Goal: Information Seeking & Learning: Learn about a topic

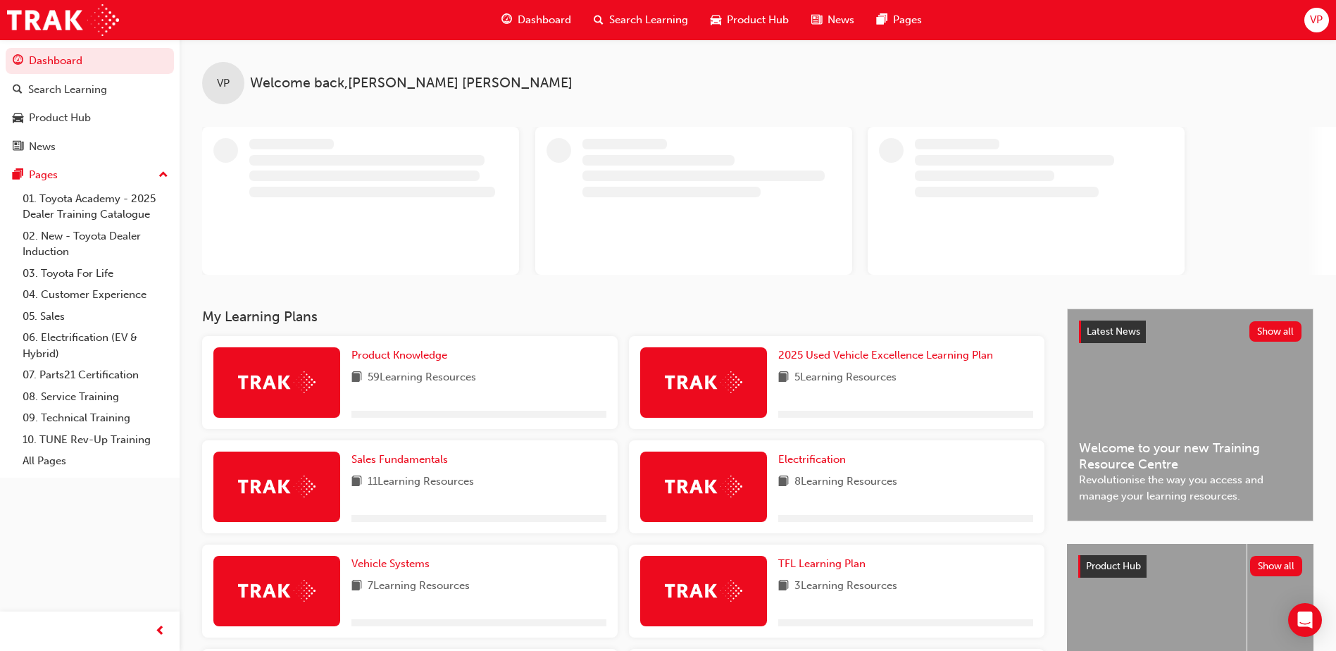
click at [1305, 17] on div "VP" at bounding box center [1316, 20] width 25 height 25
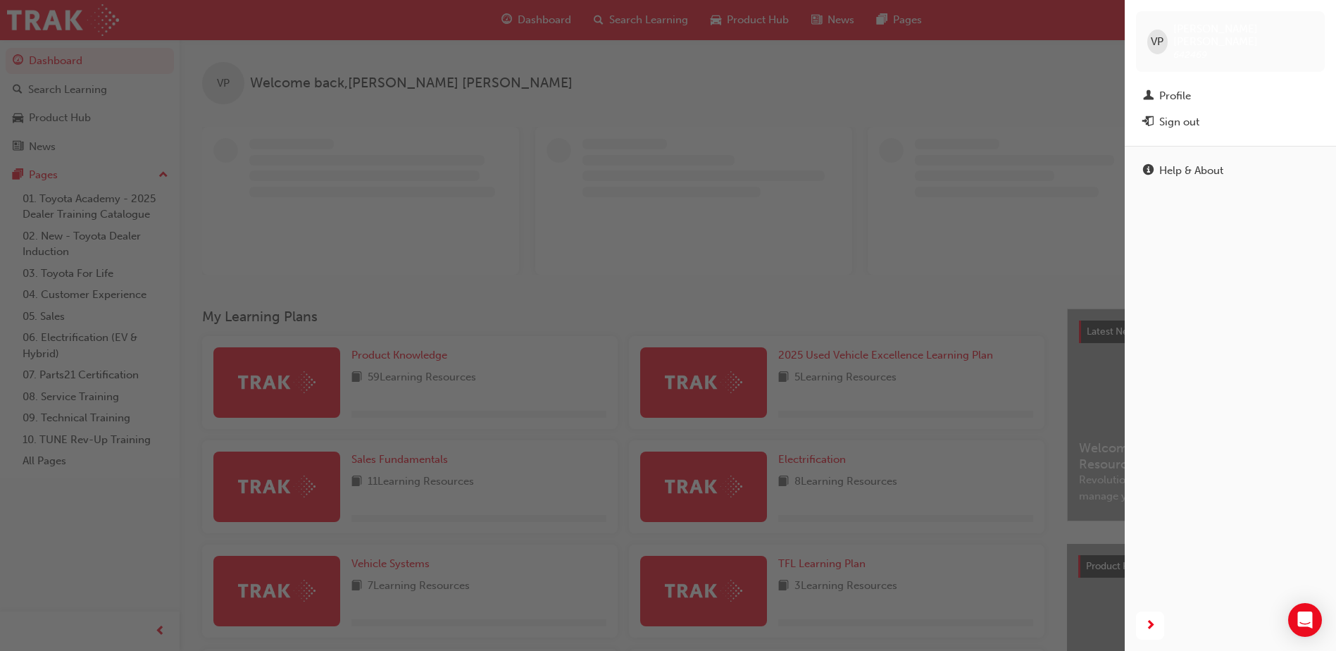
click at [611, 196] on div "button" at bounding box center [562, 325] width 1124 height 651
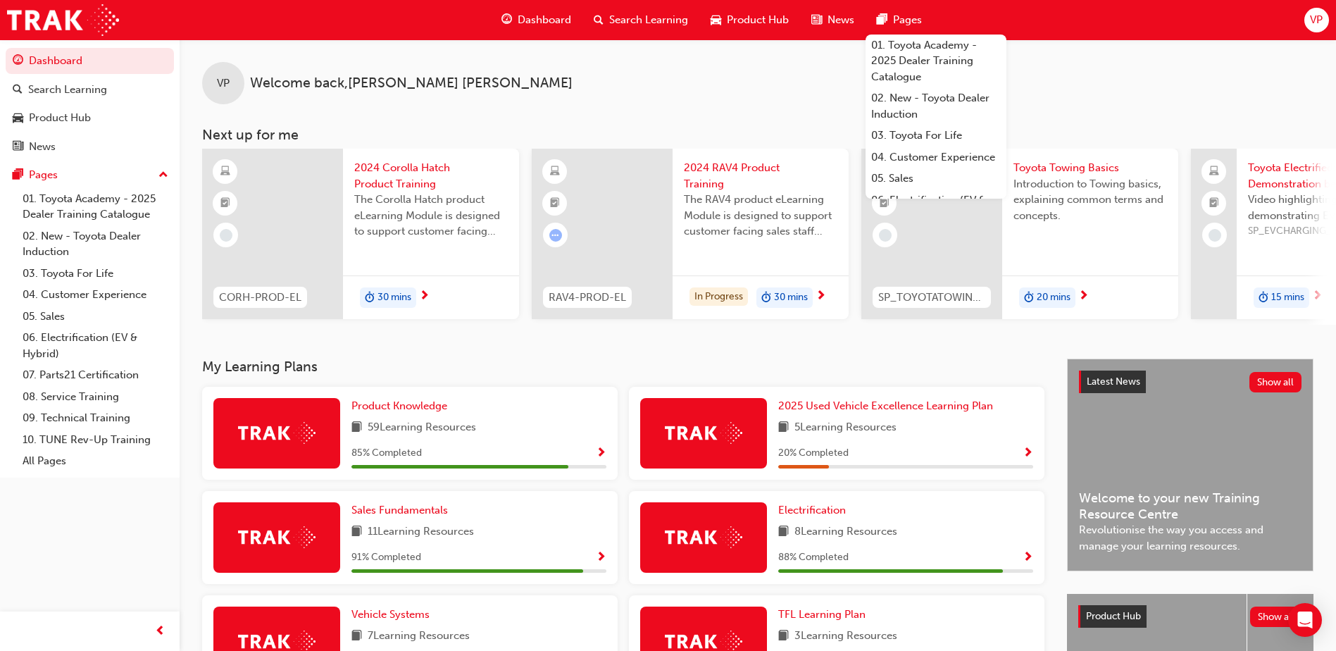
click at [1316, 18] on span "VP" at bounding box center [1316, 20] width 13 height 16
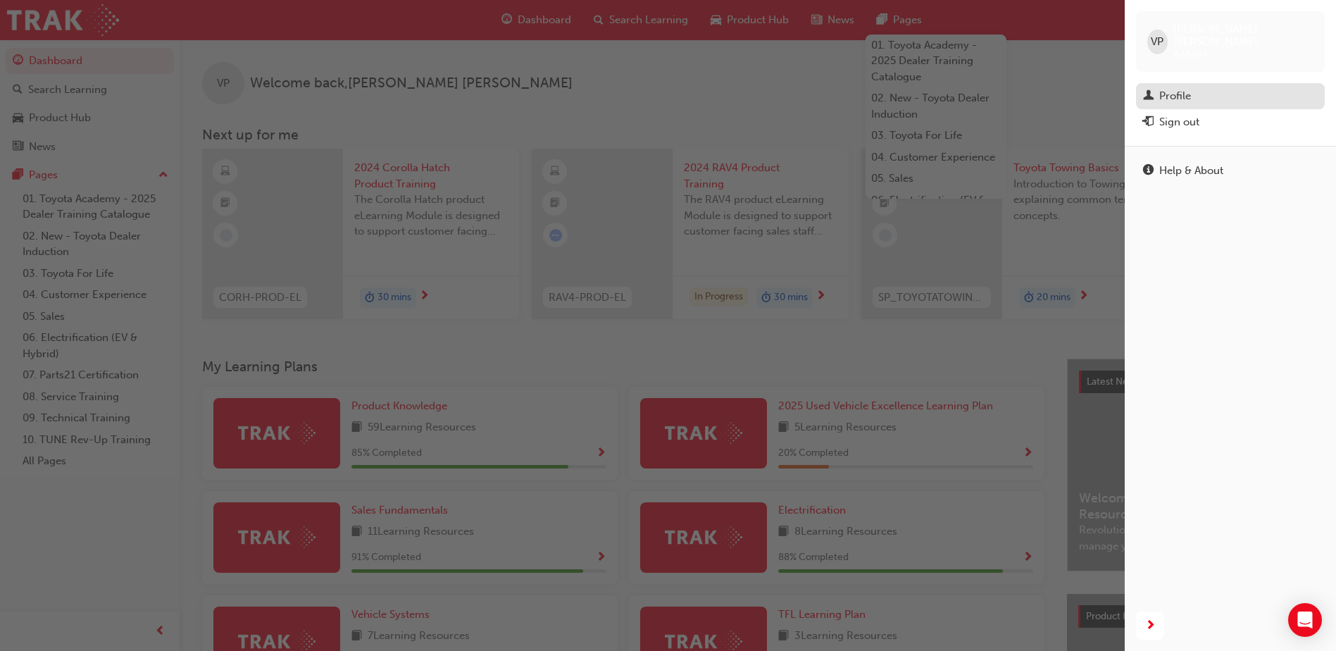
click at [1198, 90] on div "Profile" at bounding box center [1230, 96] width 175 height 18
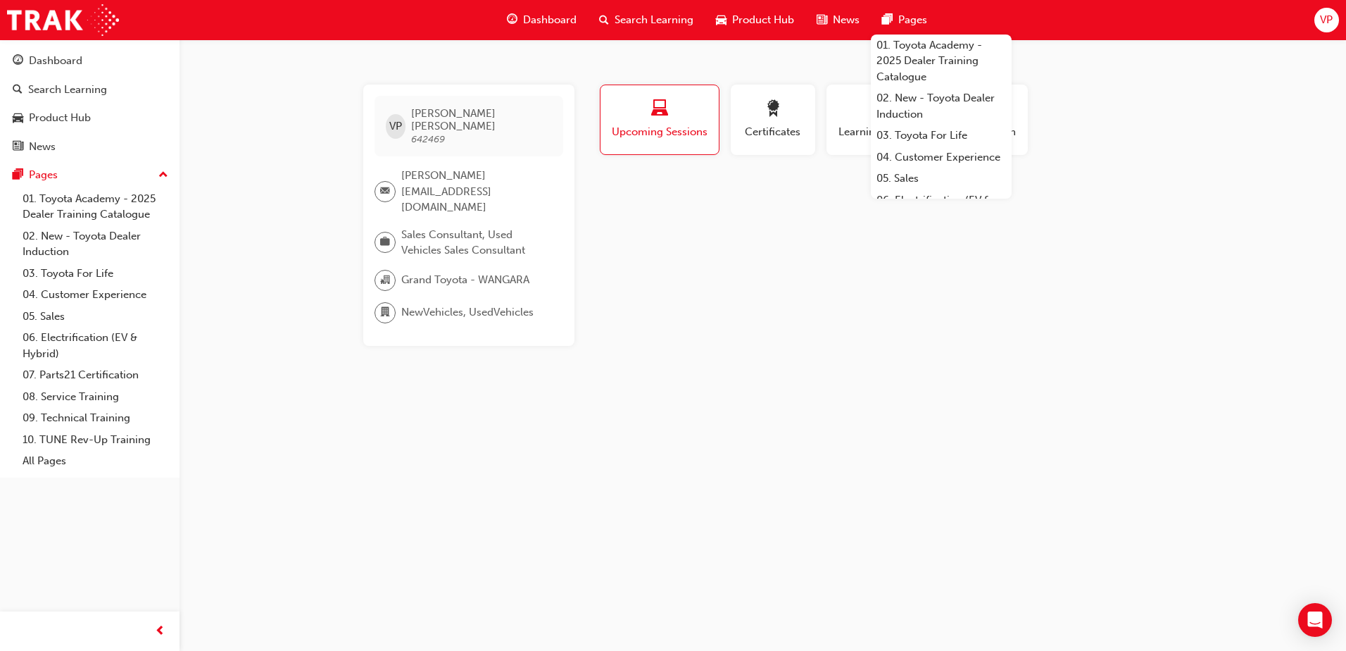
click at [1017, 461] on div "VP [PERSON_NAME] 642469 [PERSON_NAME][EMAIL_ADDRESS][DOMAIN_NAME] Sales Consult…" at bounding box center [673, 325] width 1346 height 651
click at [535, 470] on div "VP [PERSON_NAME] 642469 [PERSON_NAME][EMAIL_ADDRESS][DOMAIN_NAME] Sales Consult…" at bounding box center [673, 325] width 1346 height 651
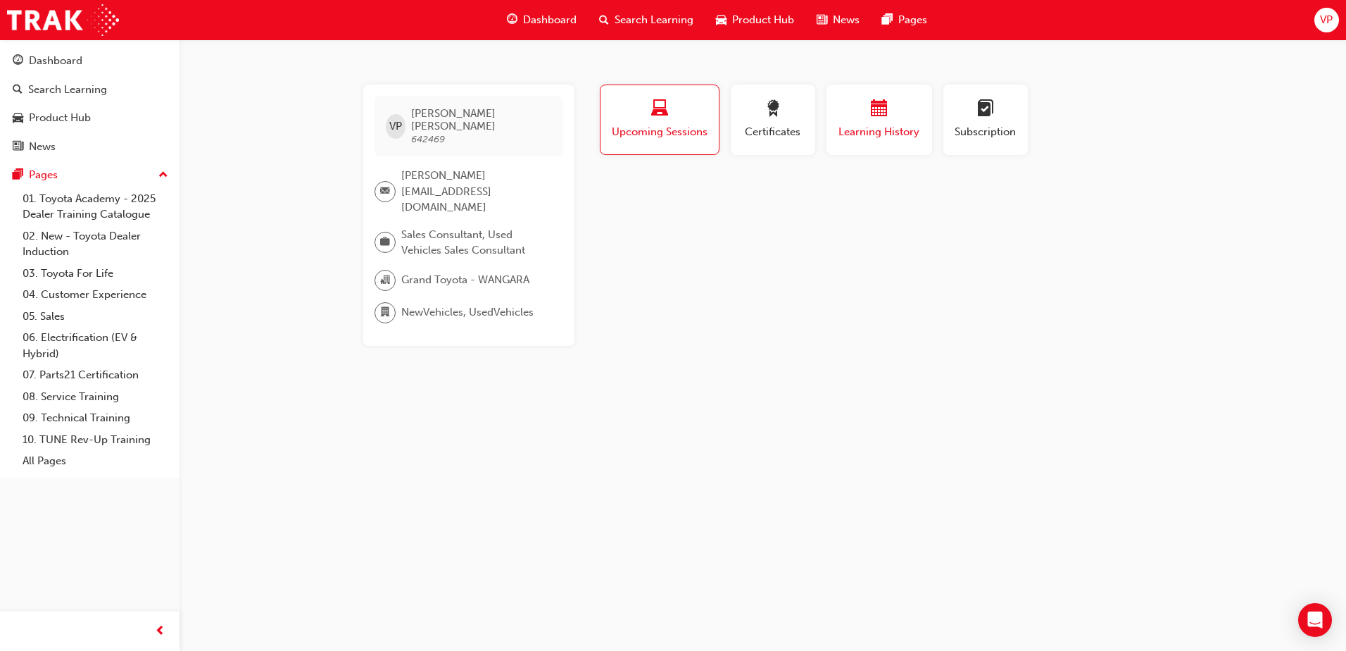
click at [896, 120] on div "button" at bounding box center [879, 111] width 84 height 22
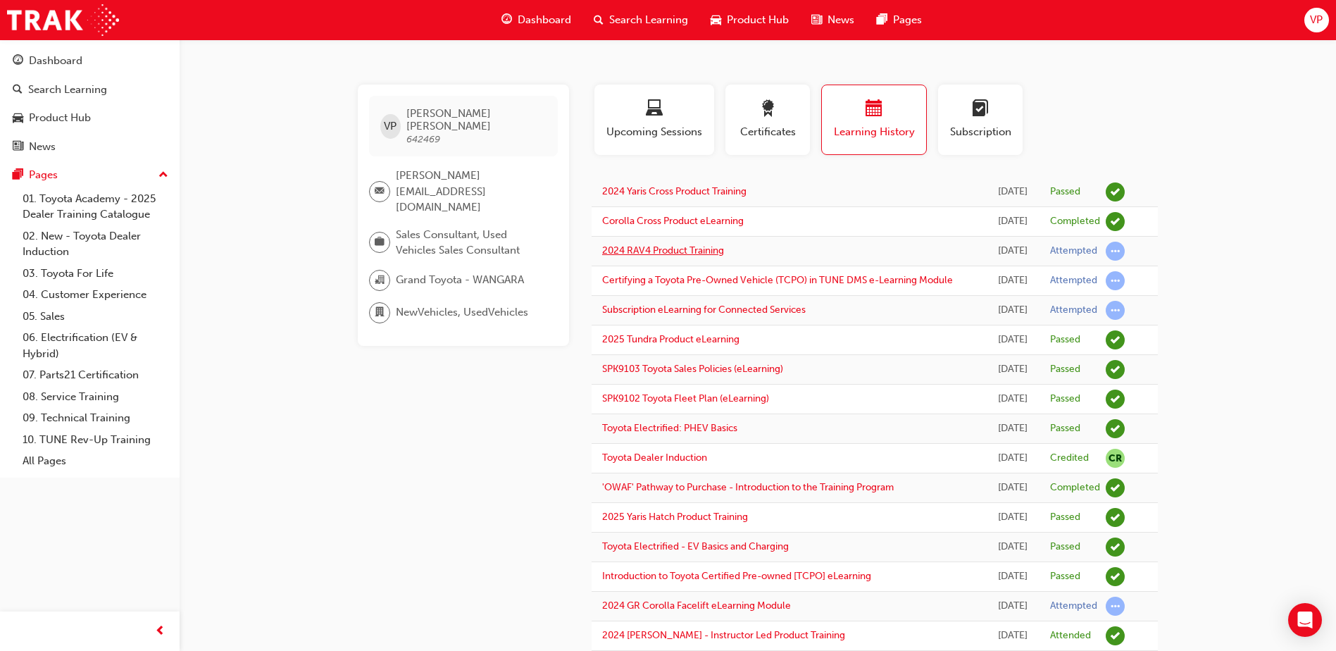
click at [635, 253] on link "2024 RAV4 Product Training" at bounding box center [663, 250] width 122 height 12
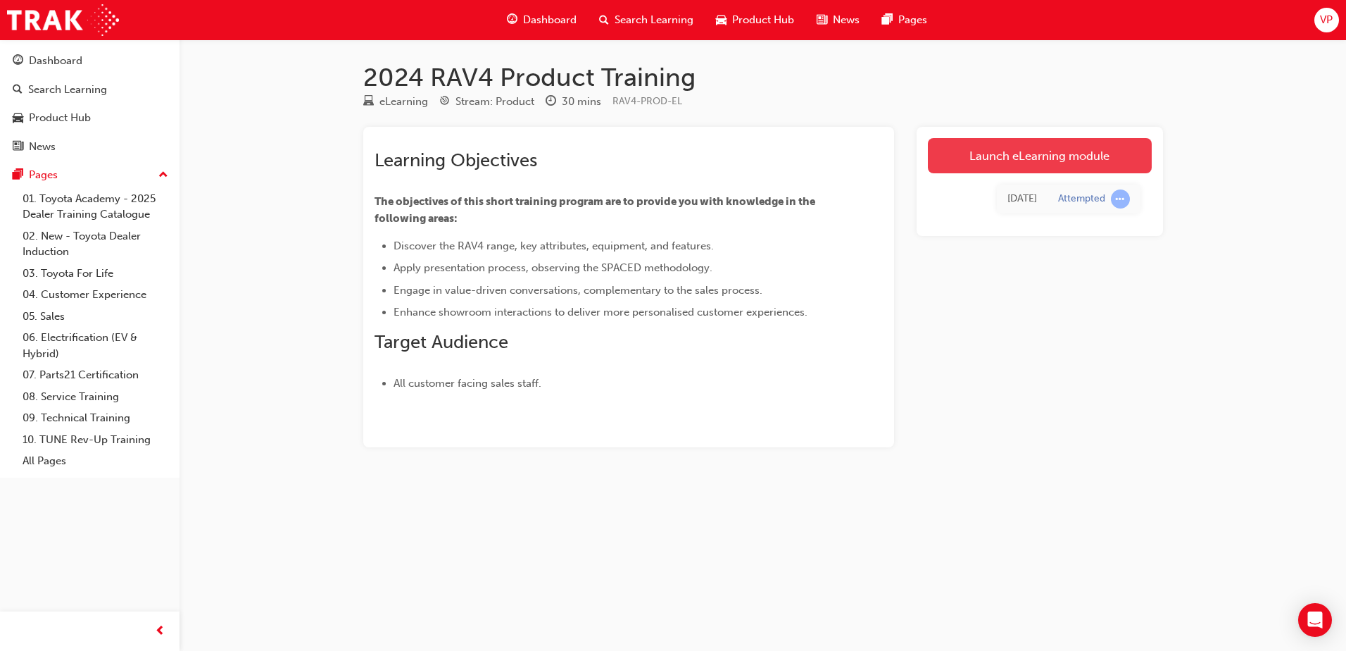
click at [1079, 158] on link "Launch eLearning module" at bounding box center [1040, 155] width 224 height 35
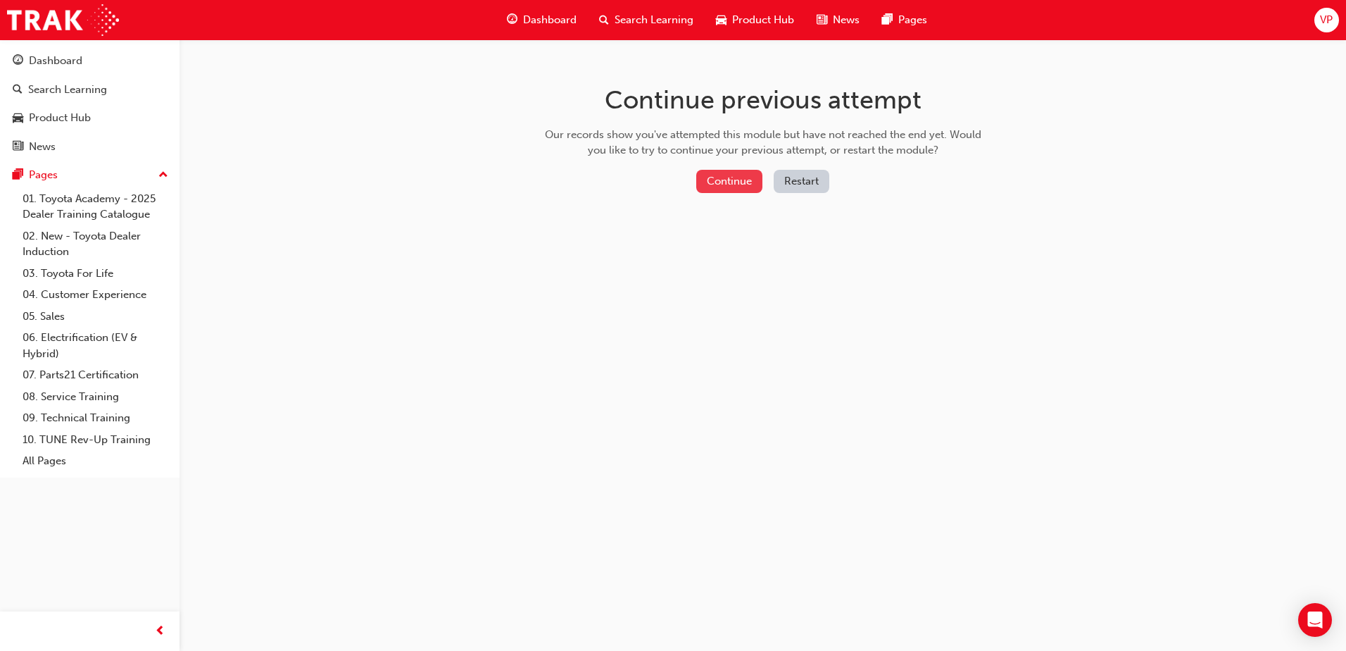
click at [727, 185] on button "Continue" at bounding box center [729, 181] width 66 height 23
